Goal: Contribute content

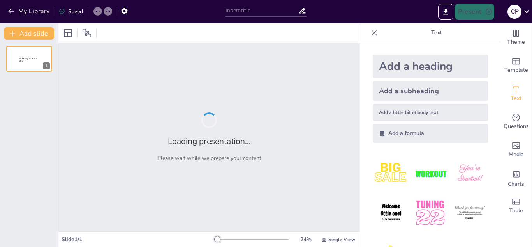
type input "Prevención de Enfermedades Bucales en Niños de 7 a 8 Años"
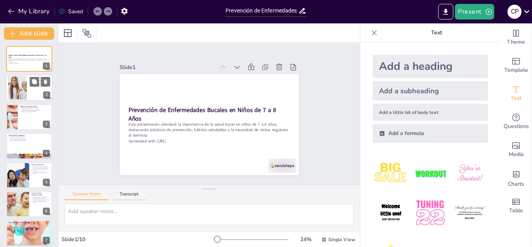
click at [14, 87] on div at bounding box center [17, 88] width 35 height 24
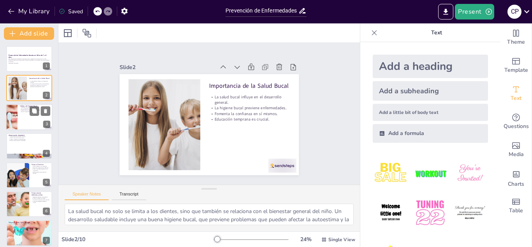
click at [24, 112] on p "Hacer la higiene bucal divertida." at bounding box center [35, 112] width 30 height 2
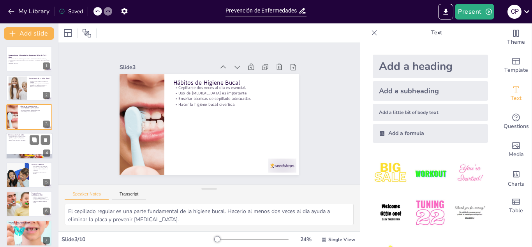
click at [18, 134] on p "Alimentación Saludable" at bounding box center [29, 135] width 42 height 2
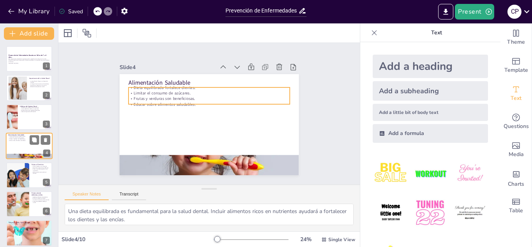
scroll to position [3, 0]
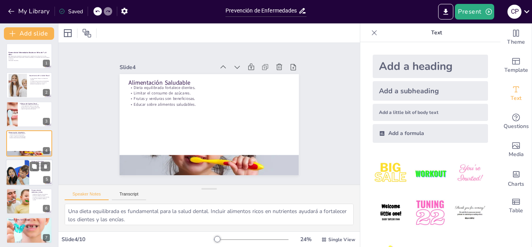
click at [24, 164] on div at bounding box center [18, 172] width 28 height 27
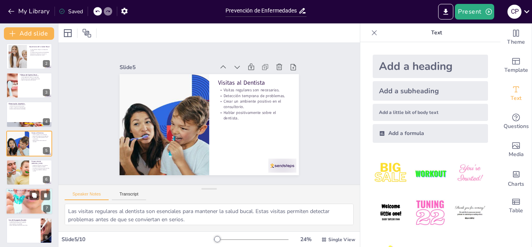
click at [9, 193] on p "Involucrar a los padres en el proceso." at bounding box center [29, 193] width 42 height 2
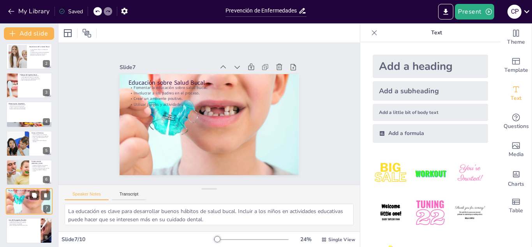
scroll to position [90, 0]
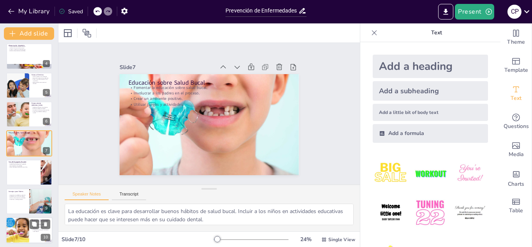
click at [15, 224] on div at bounding box center [17, 230] width 27 height 27
type textarea "La prevención de enfermedades bucales es esencial para asegurar la salud dental…"
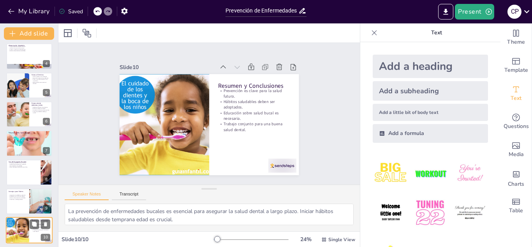
scroll to position [92, 0]
